Goal: Transaction & Acquisition: Purchase product/service

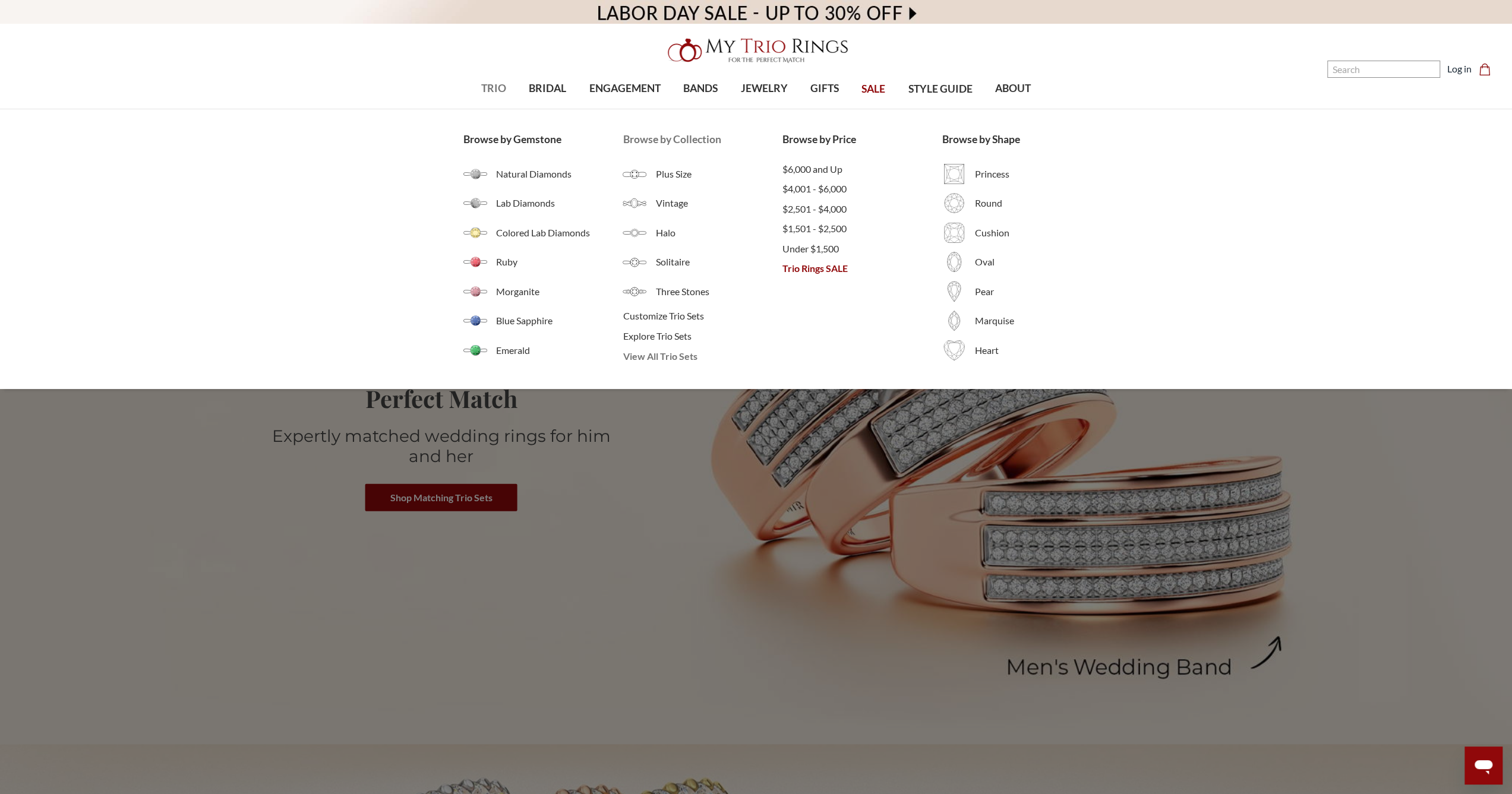
click at [645, 352] on span "View All Trio Sets" at bounding box center [702, 356] width 159 height 14
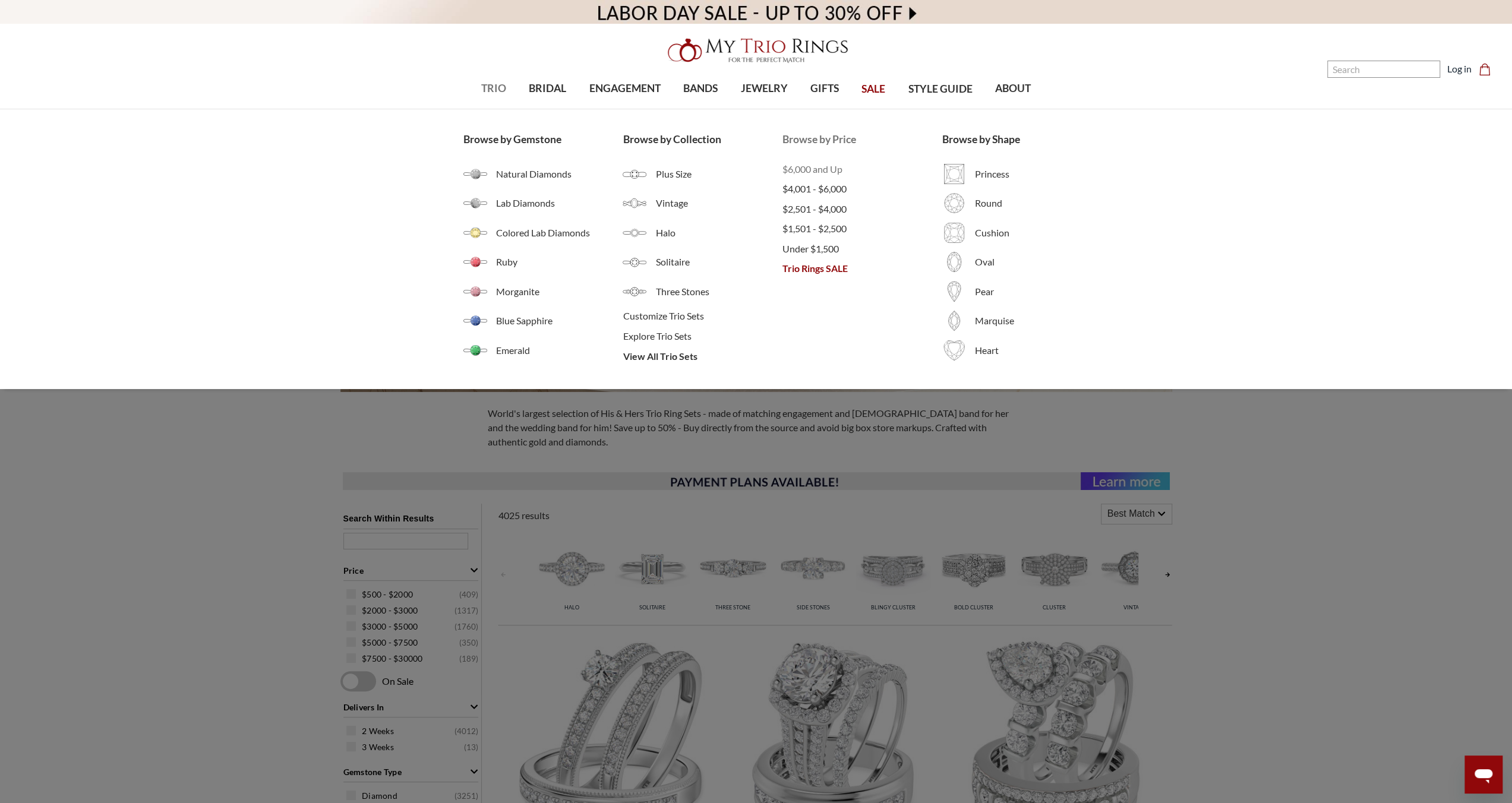
click at [835, 174] on span "$6,000 and Up" at bounding box center [862, 169] width 159 height 14
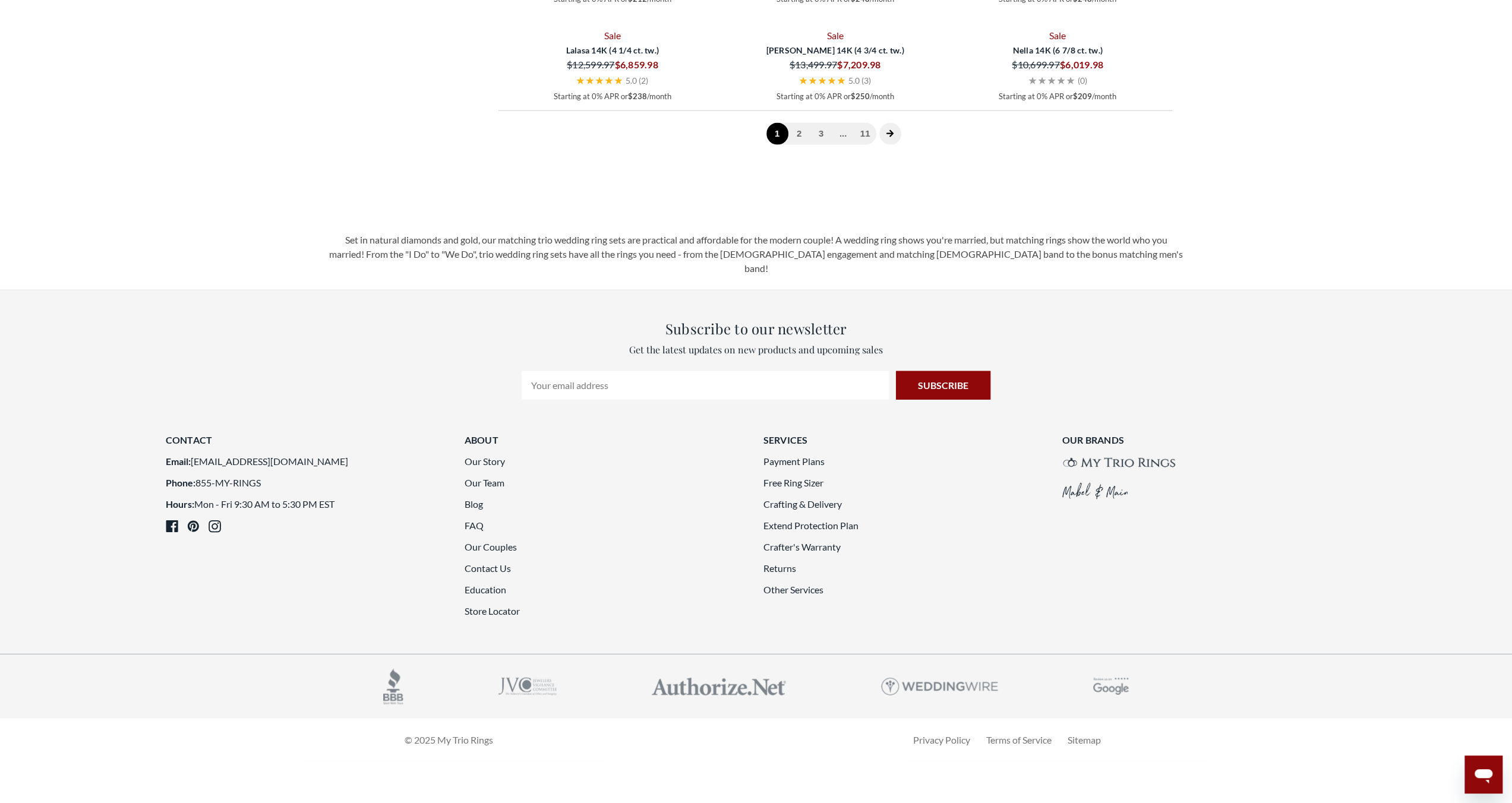
scroll to position [3149, 0]
click at [793, 145] on link "2" at bounding box center [799, 134] width 22 height 22
click at [822, 145] on link "3" at bounding box center [824, 134] width 22 height 22
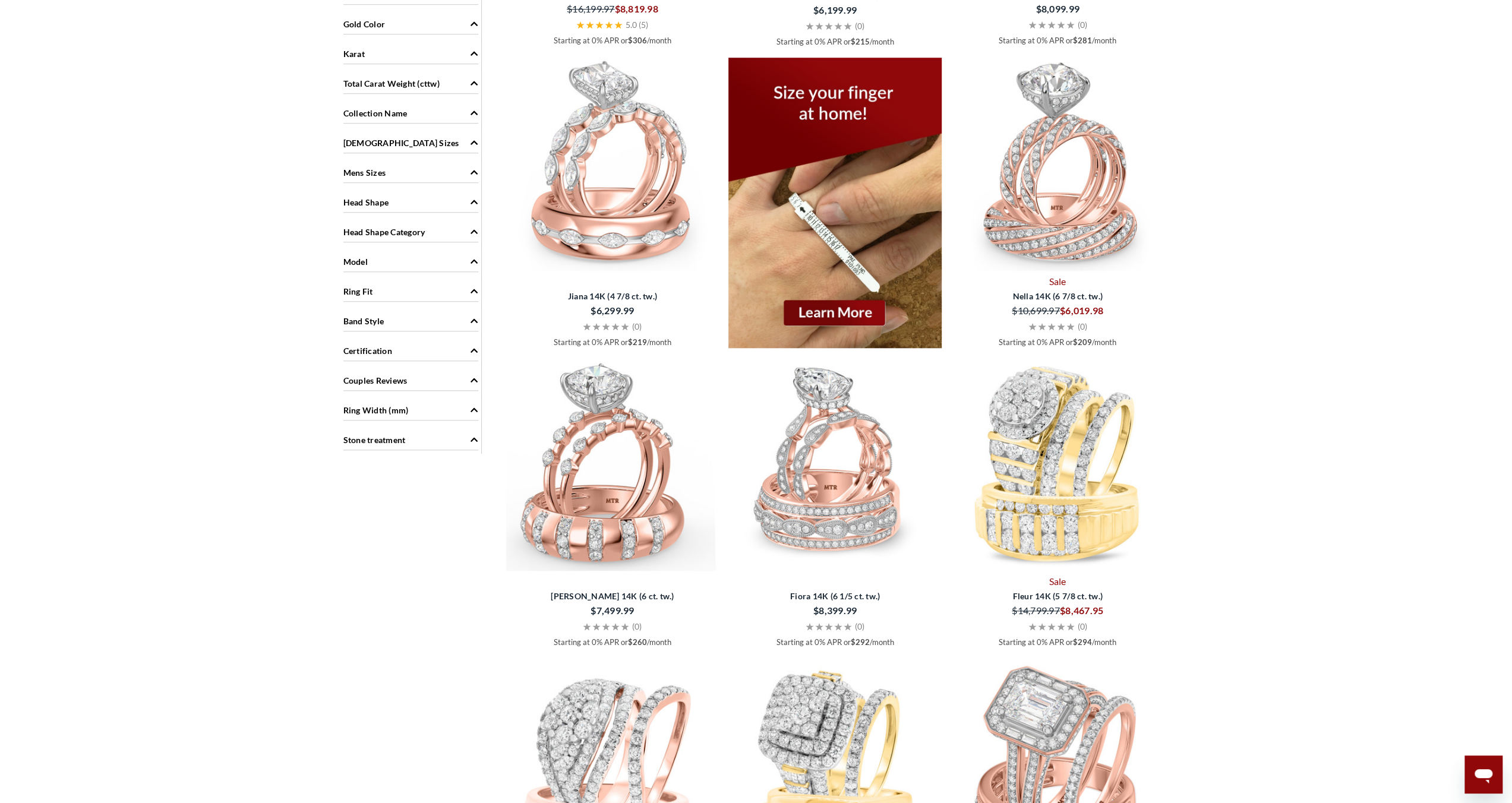
scroll to position [905, 0]
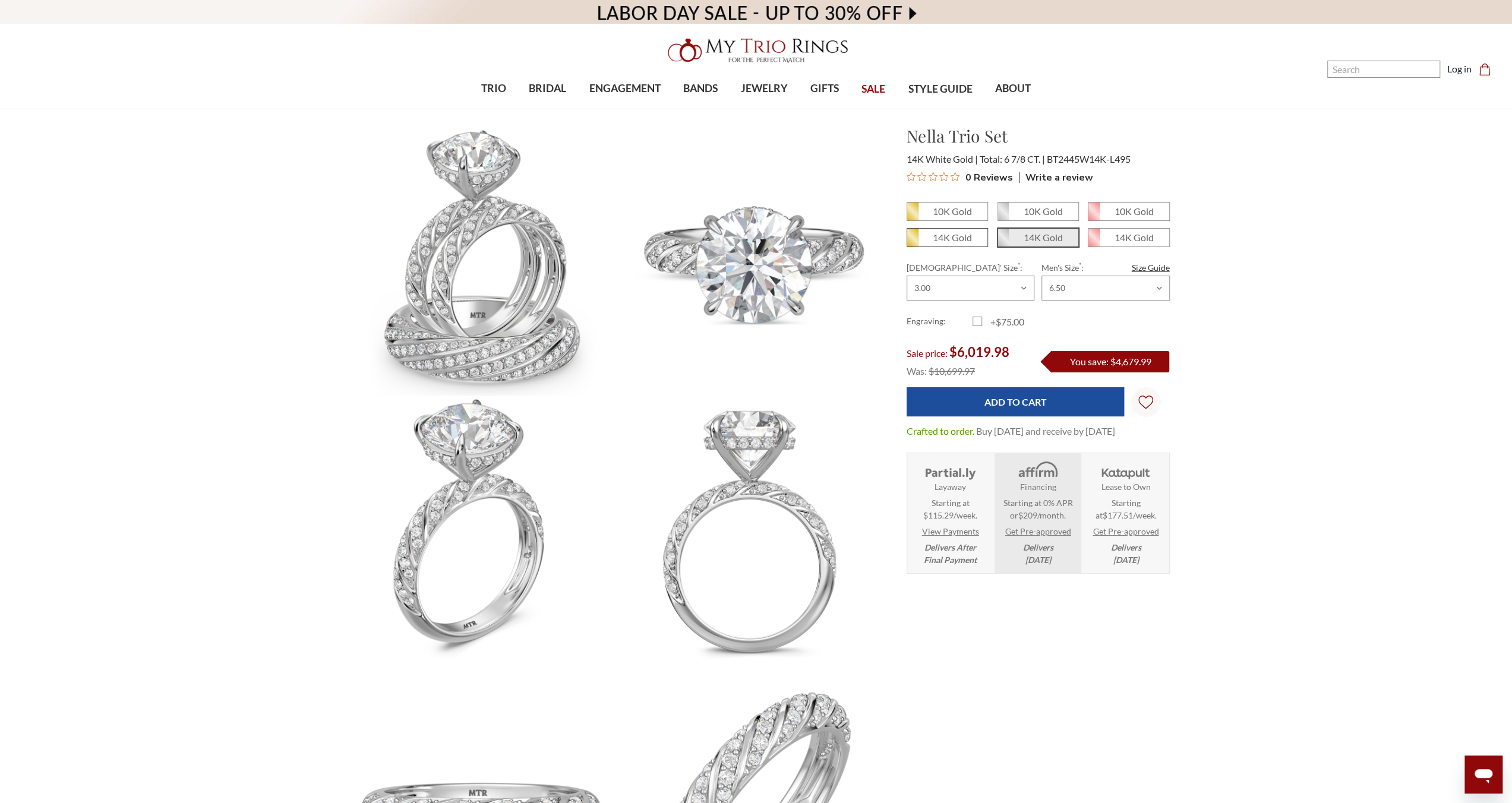
click at [932, 229] on span "14K Gold" at bounding box center [947, 238] width 80 height 18
click at [912, 242] on input "14K Gold" at bounding box center [911, 242] width 1 height 1
radio input "true"
